Goal: Task Accomplishment & Management: Complete application form

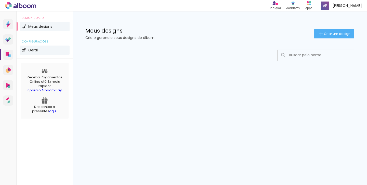
click at [33, 49] on span "Geral" at bounding box center [32, 50] width 9 height 4
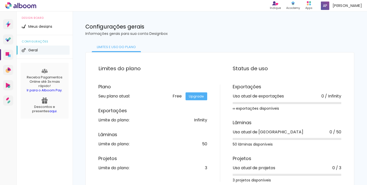
scroll to position [14, 0]
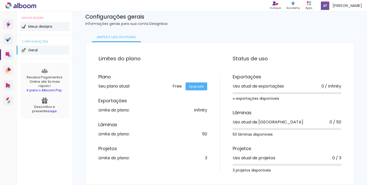
click at [40, 26] on span "Meus designs" at bounding box center [40, 27] width 24 height 4
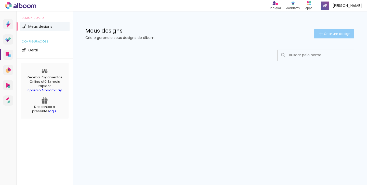
click at [336, 35] on span "Criar um design" at bounding box center [337, 33] width 27 height 3
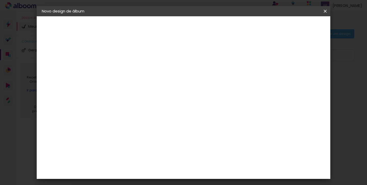
click at [125, 69] on input at bounding box center [125, 69] width 0 height 8
type input "f"
type input "Familia [PERSON_NAME]"
type paper-input "Familia [PERSON_NAME]"
click at [0, 0] on slot "Avançar" at bounding box center [0, 0] width 0 height 0
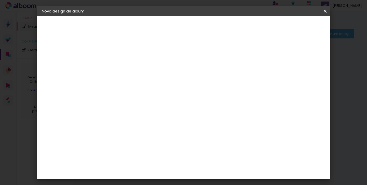
click at [214, 106] on div "Sugerir uma encadernadora" at bounding box center [199, 106] width 32 height 8
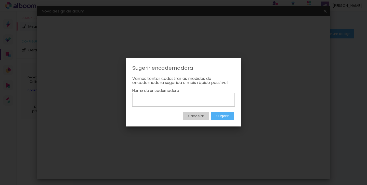
click at [145, 99] on input at bounding box center [183, 99] width 99 height 9
type input "Encartalbuns"
type paper-input "Encartalbuns"
click at [0, 0] on slot "Sugerir" at bounding box center [0, 0] width 0 height 0
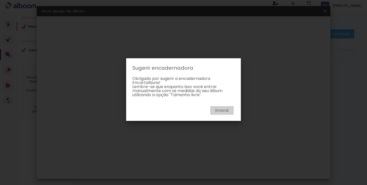
click at [0, 0] on slot "Entendi" at bounding box center [0, 0] width 0 height 0
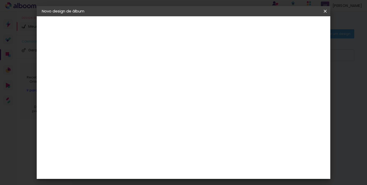
click at [137, 98] on input at bounding box center [138, 97] width 52 height 6
type input "[PERSON_NAME]"
type paper-input "[PERSON_NAME]"
click at [133, 100] on paper-input-container "[PERSON_NAME]" at bounding box center [133, 97] width 45 height 11
click at [131, 99] on input "[PERSON_NAME]" at bounding box center [132, 97] width 41 height 6
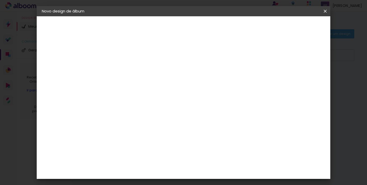
type input "[PERSON_NAME] cover"
type paper-input "[PERSON_NAME] cover"
click at [0, 0] on slot "Voltar" at bounding box center [0, 0] width 0 height 0
click at [325, 10] on iron-icon at bounding box center [325, 11] width 6 height 5
